Goal: Task Accomplishment & Management: Manage account settings

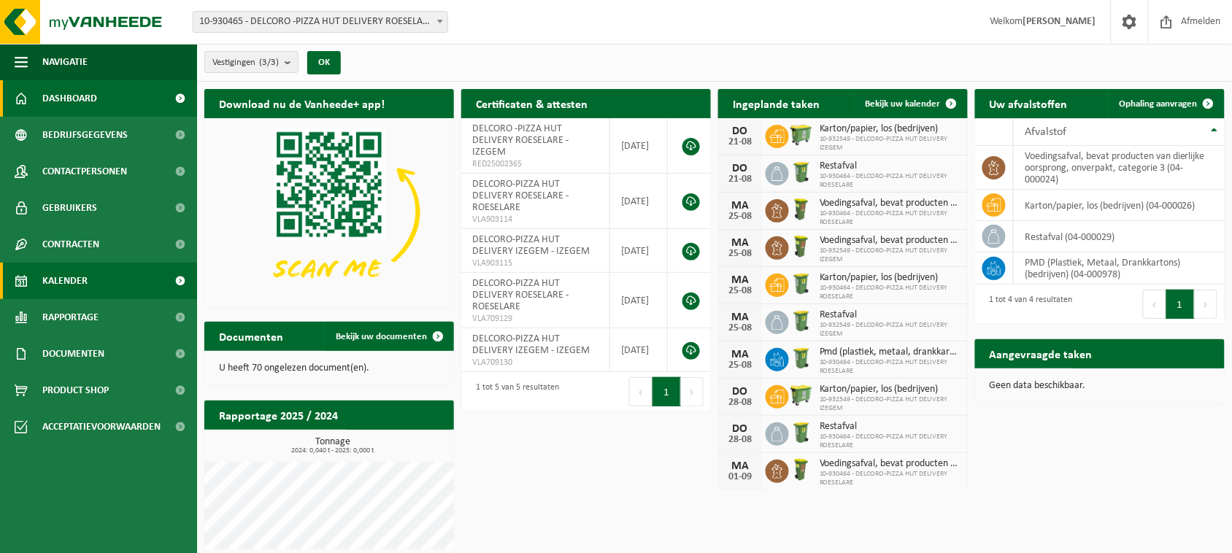
click at [88, 282] on link "Kalender" at bounding box center [98, 281] width 197 height 36
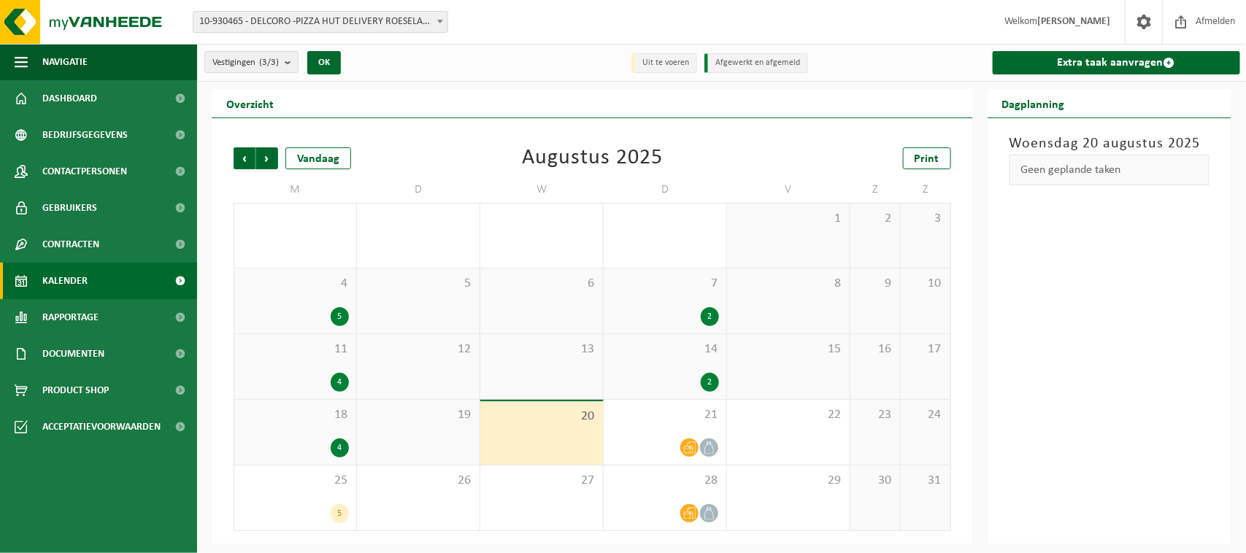
click at [315, 444] on div "4" at bounding box center [295, 448] width 107 height 19
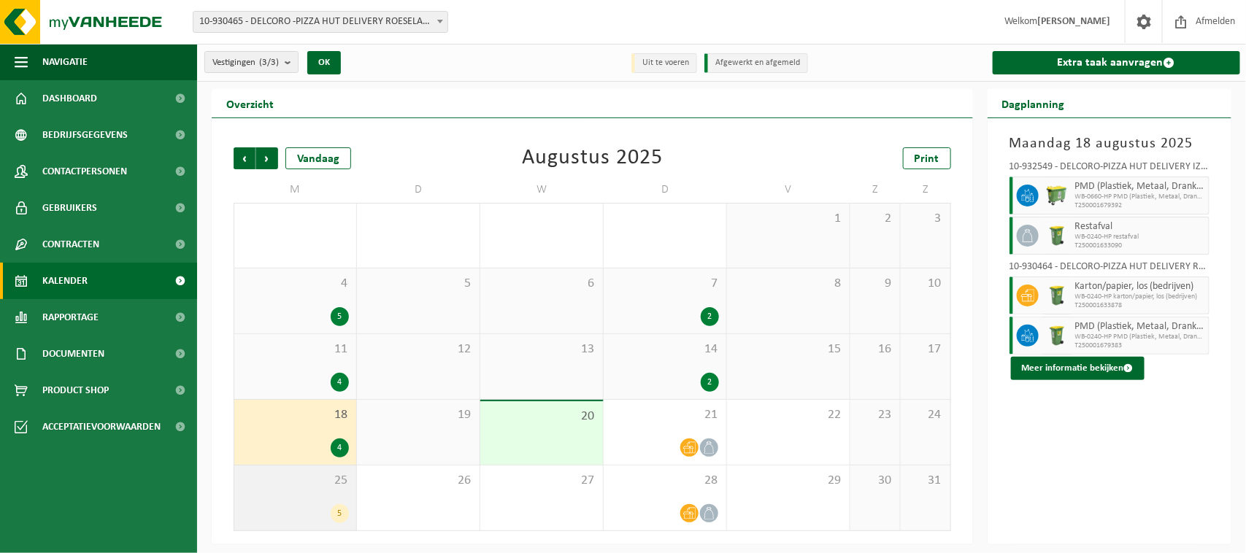
click at [320, 527] on div "25 5" at bounding box center [295, 498] width 122 height 65
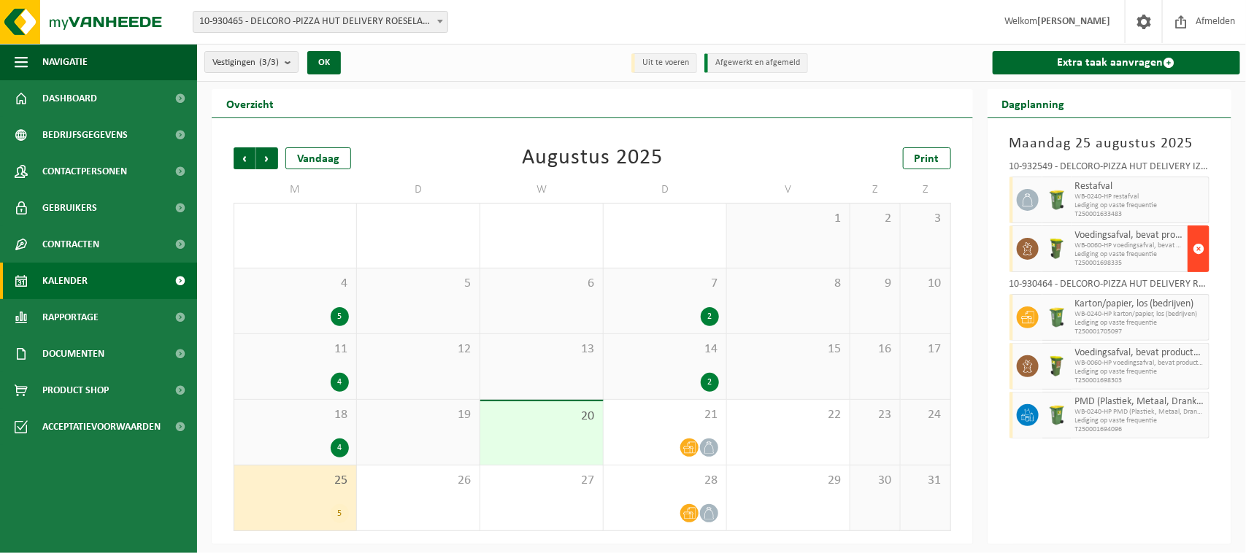
click at [1197, 250] on span "button" at bounding box center [1198, 248] width 12 height 29
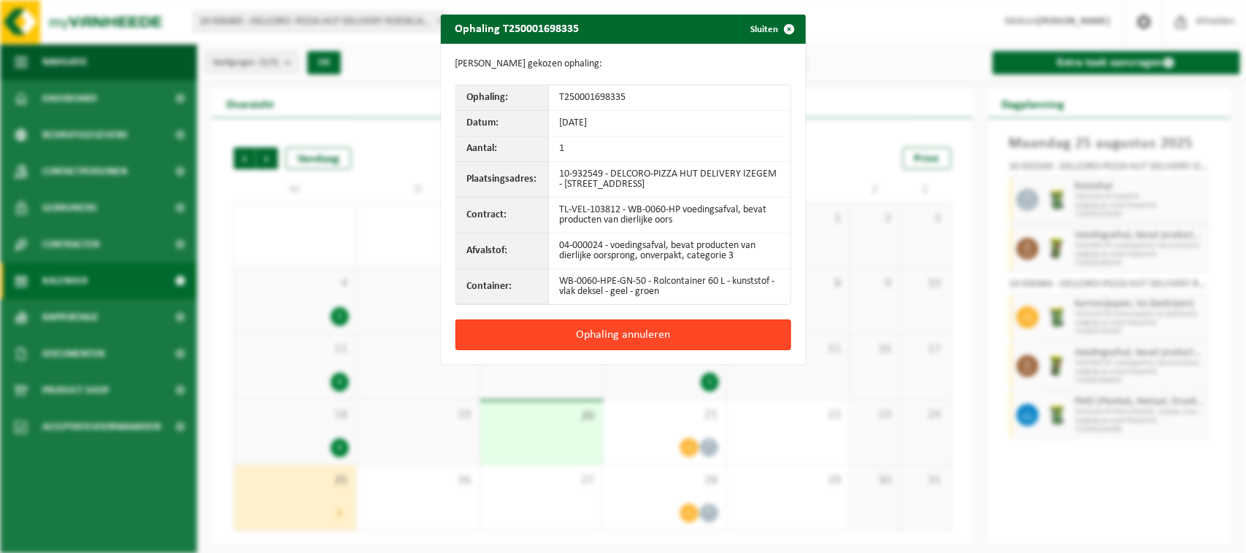
click at [657, 327] on button "Ophaling annuleren" at bounding box center [623, 335] width 336 height 31
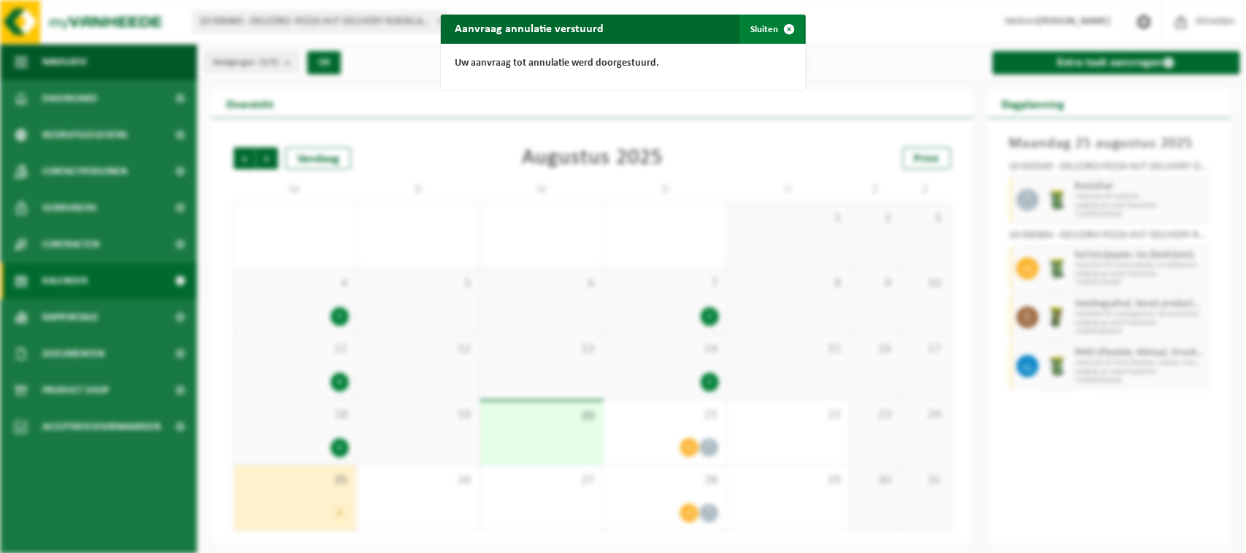
click at [760, 24] on button "Sluiten" at bounding box center [771, 29] width 65 height 29
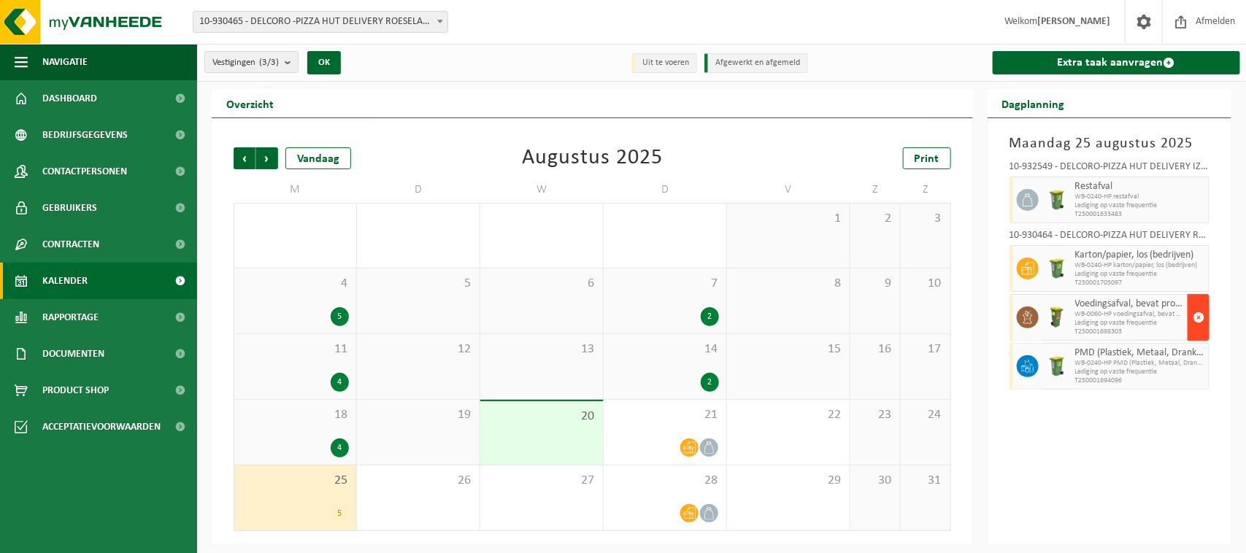
click at [1195, 314] on span "button" at bounding box center [1198, 317] width 12 height 29
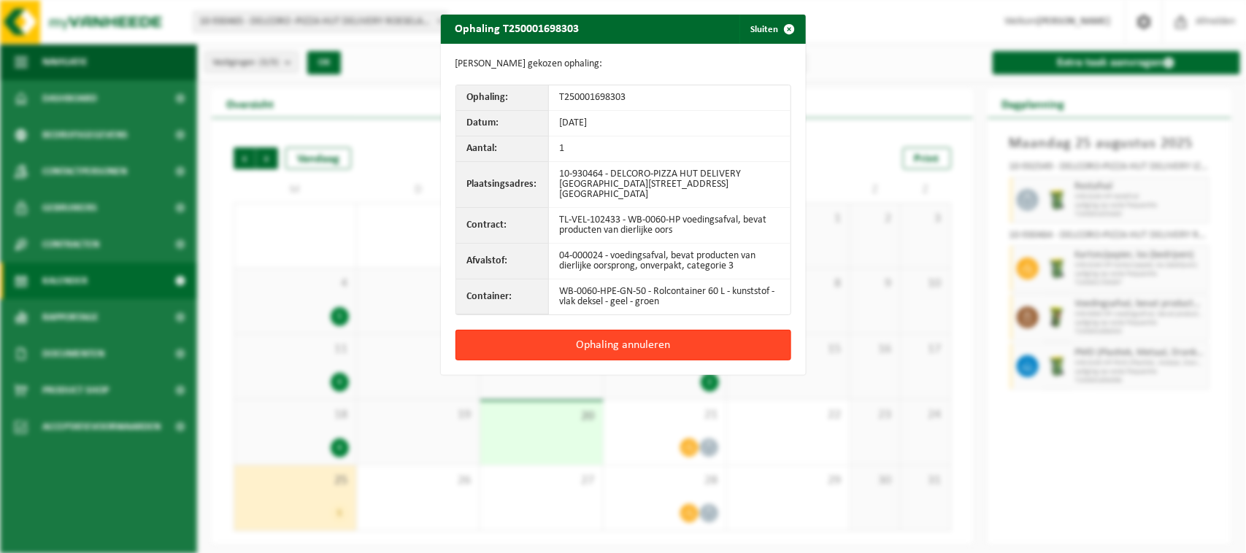
click at [593, 331] on button "Ophaling annuleren" at bounding box center [623, 345] width 336 height 31
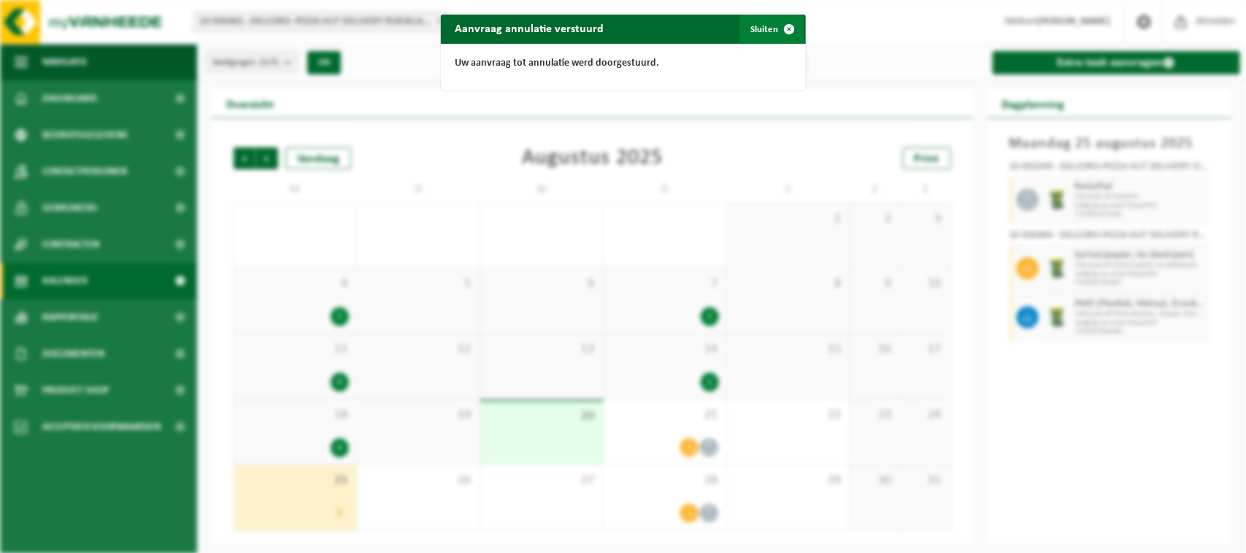
click at [756, 31] on button "Sluiten" at bounding box center [771, 29] width 65 height 29
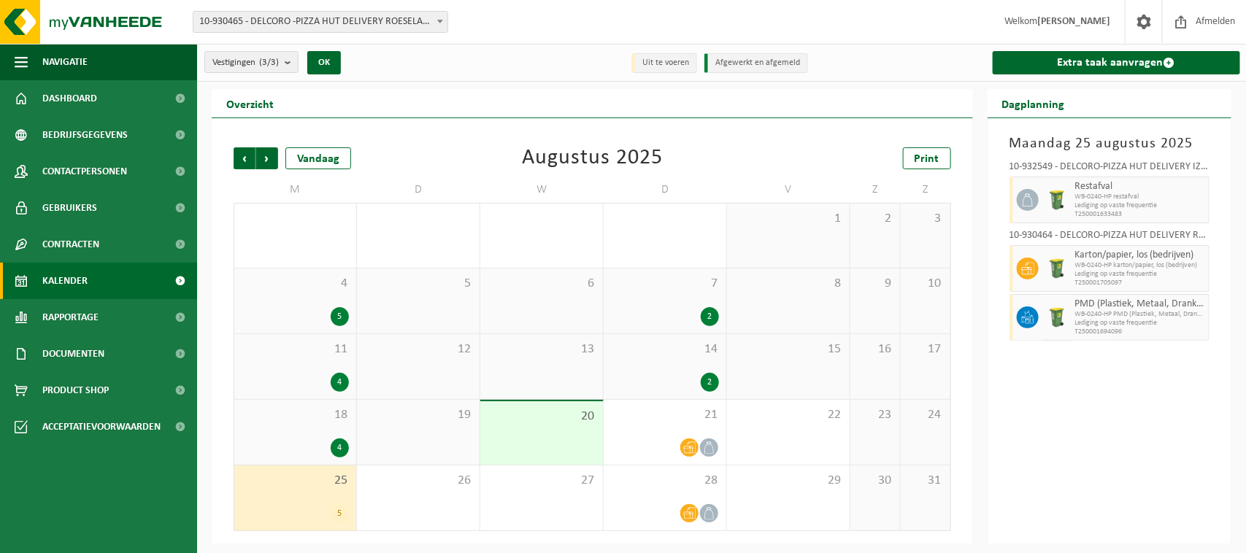
click at [305, 379] on div "4" at bounding box center [295, 382] width 107 height 19
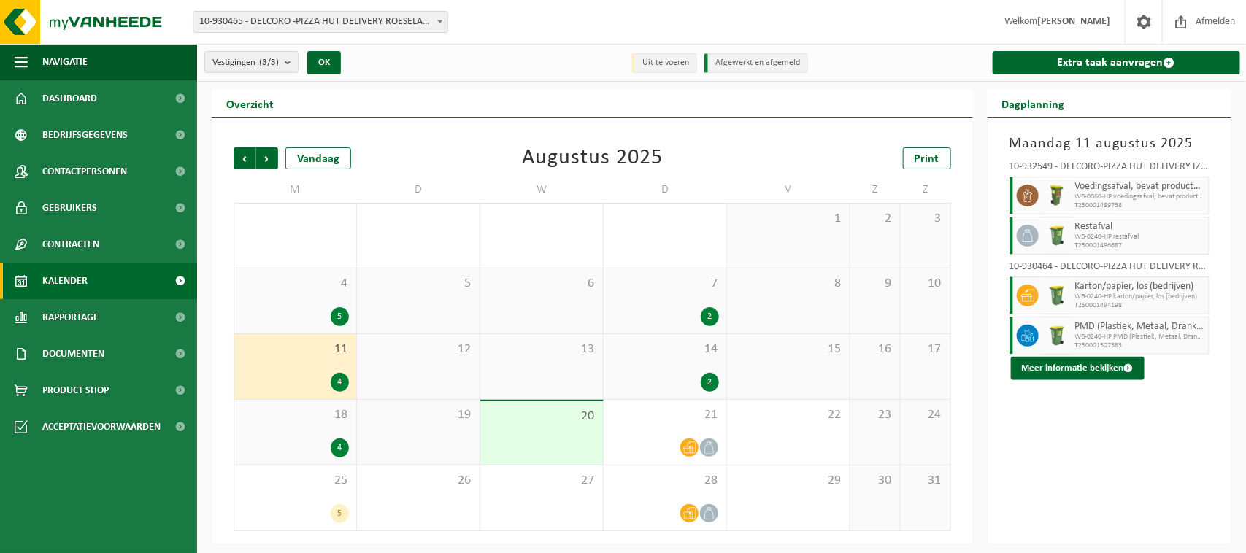
click at [274, 433] on div "18 4" at bounding box center [295, 432] width 122 height 65
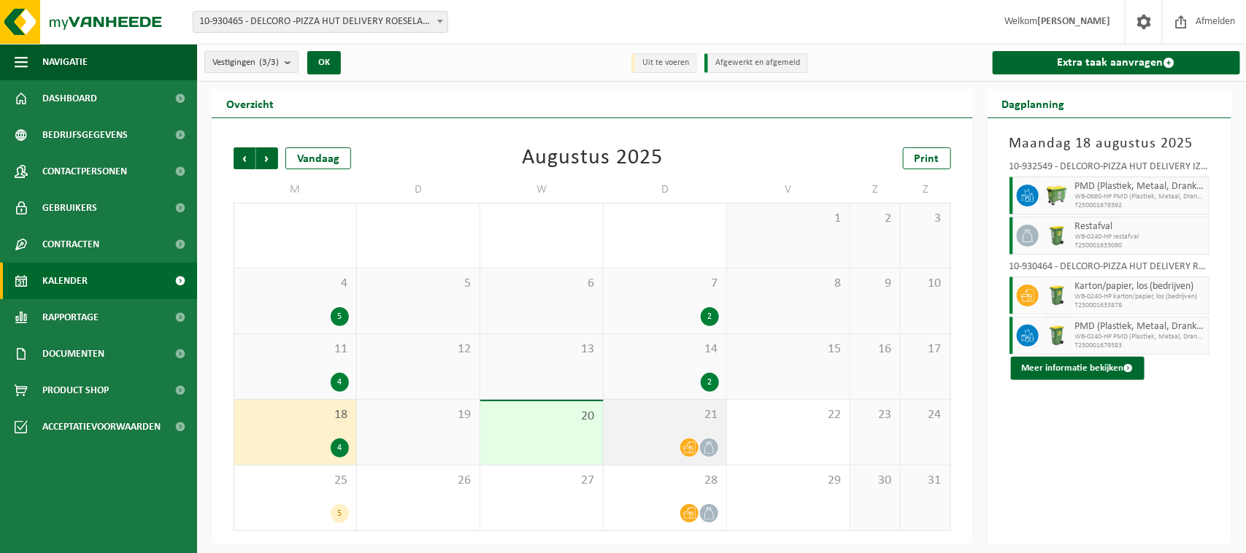
click at [706, 434] on div "21" at bounding box center [664, 432] width 123 height 65
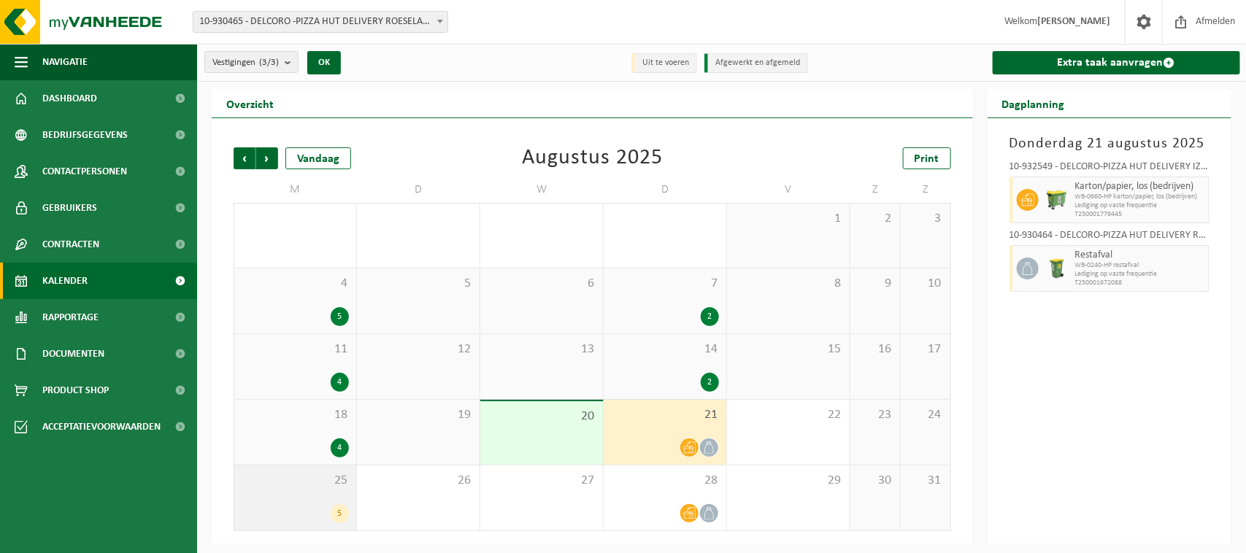
click at [312, 486] on span "25" at bounding box center [295, 481] width 107 height 16
